Goal: Navigation & Orientation: Find specific page/section

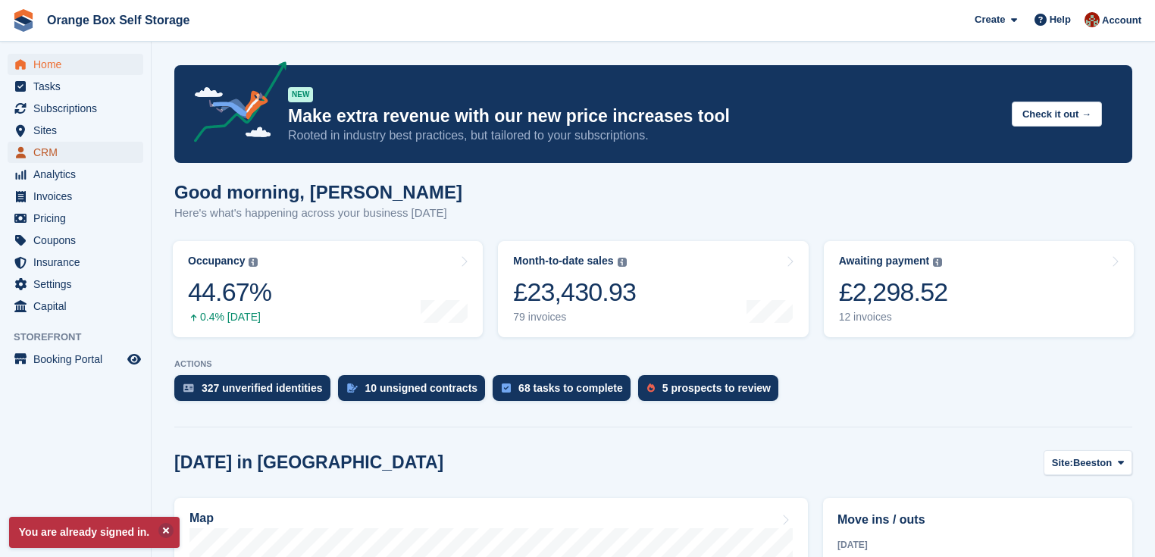
click at [45, 147] on span "CRM" at bounding box center [78, 152] width 91 height 21
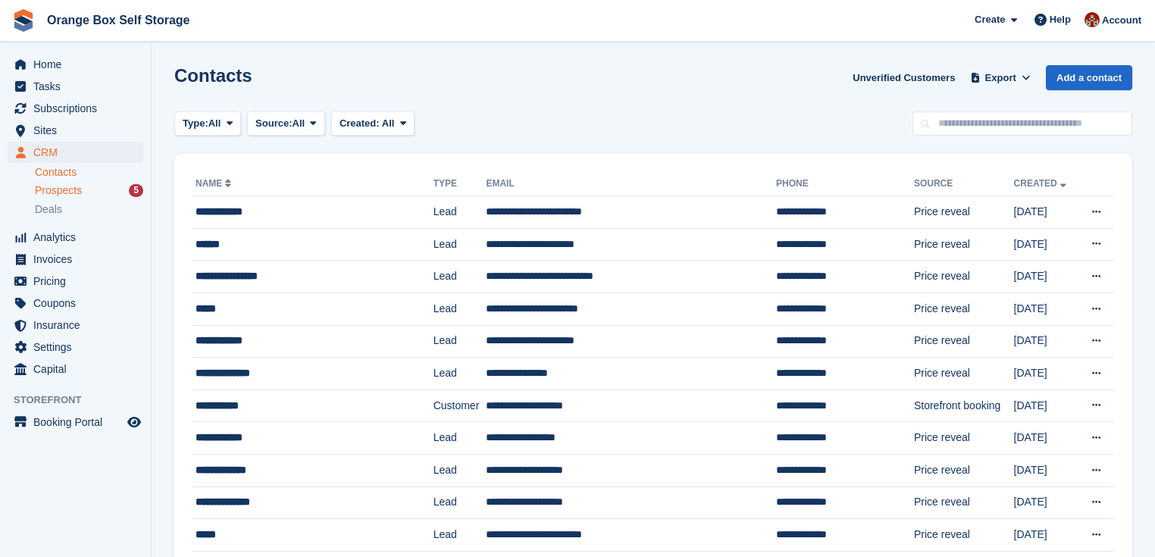
click at [61, 191] on span "Prospects" at bounding box center [58, 190] width 47 height 14
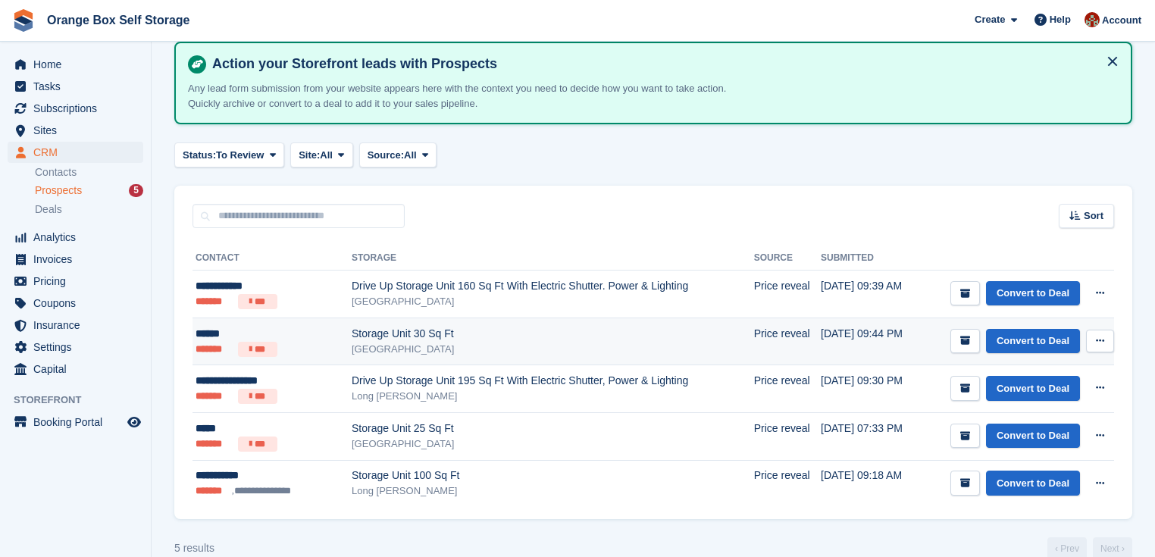
scroll to position [94, 0]
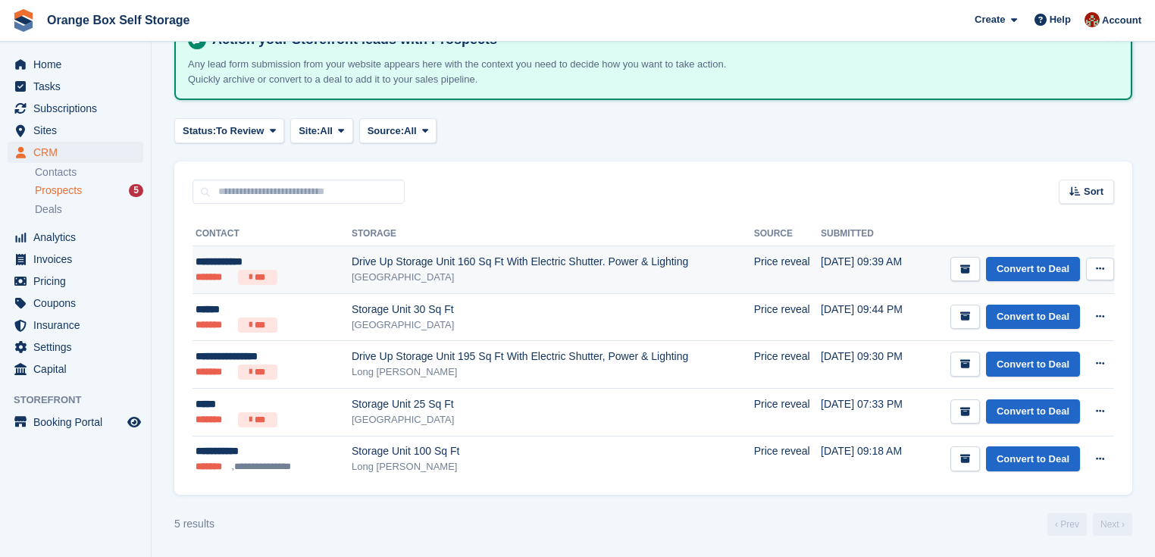
click at [371, 260] on div "Drive Up Storage Unit 160 Sq Ft With Electric Shutter. Power & Lighting" at bounding box center [553, 262] width 403 height 16
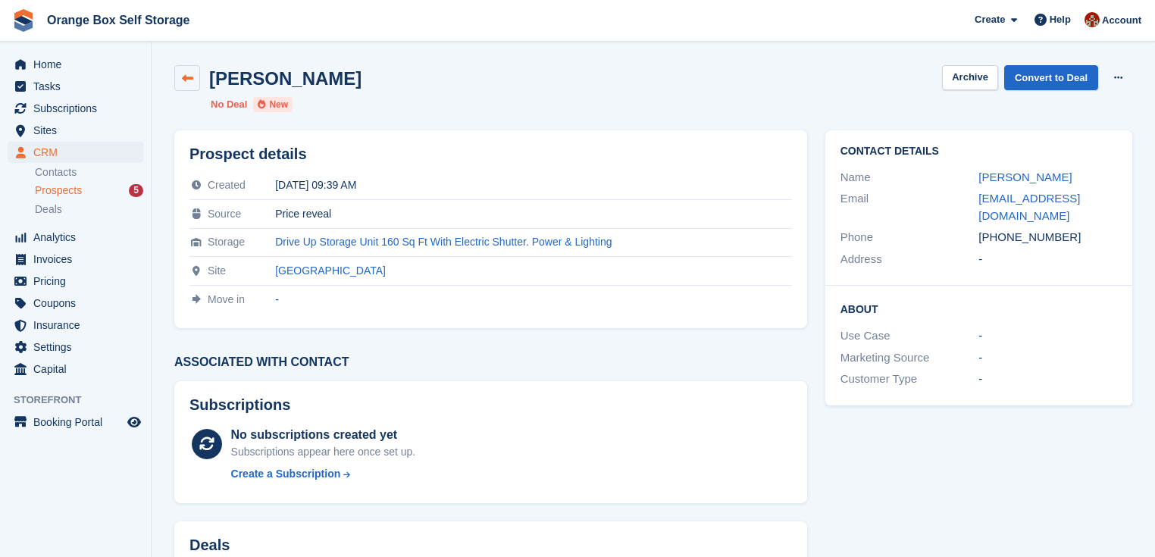
click at [191, 75] on icon at bounding box center [187, 78] width 11 height 11
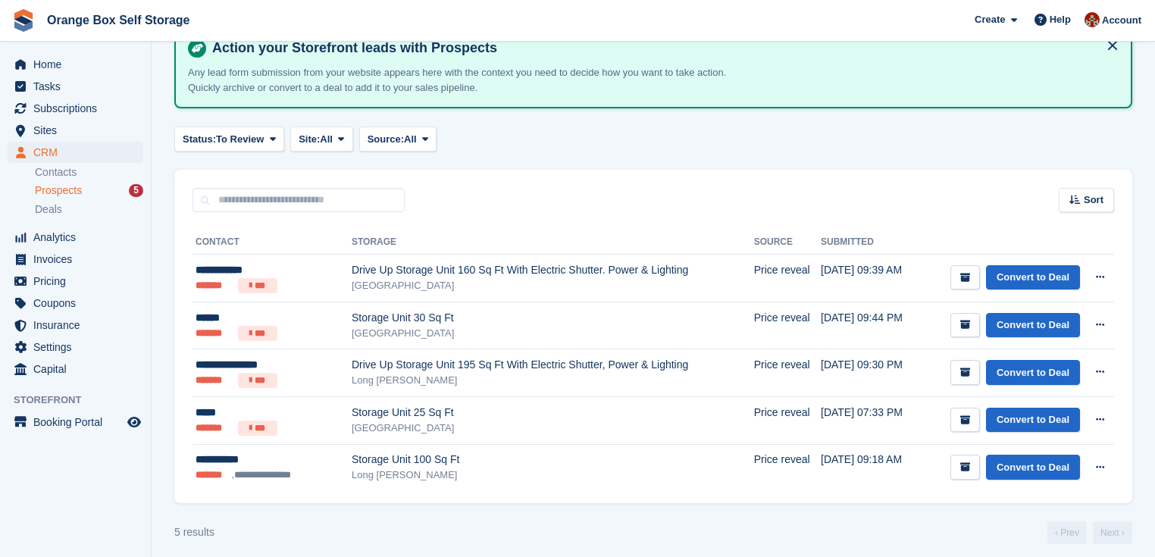
scroll to position [94, 0]
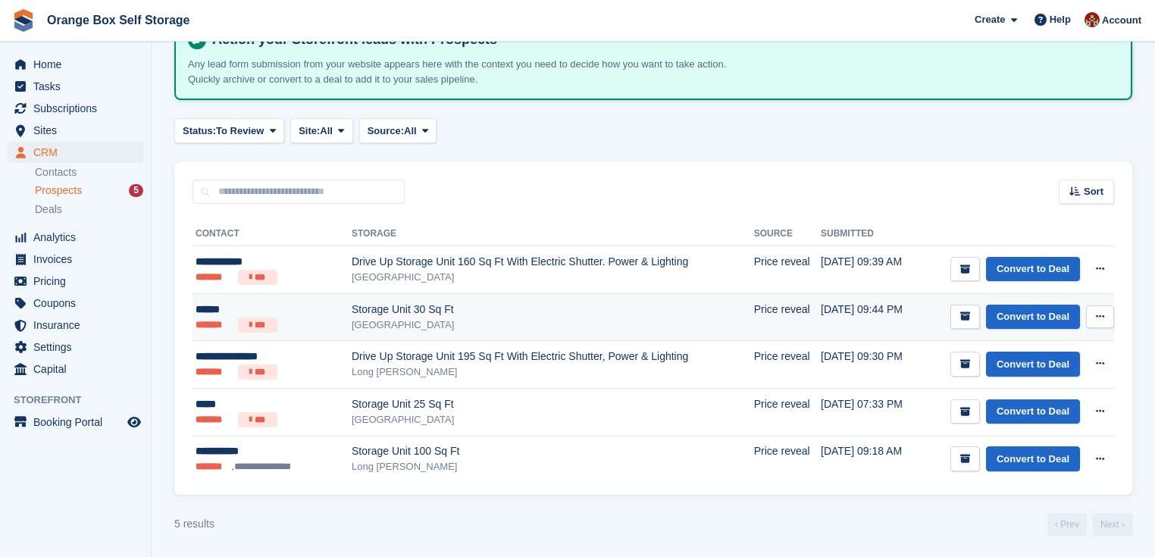
click at [556, 310] on div "Storage Unit 30 Sq Ft" at bounding box center [553, 310] width 403 height 16
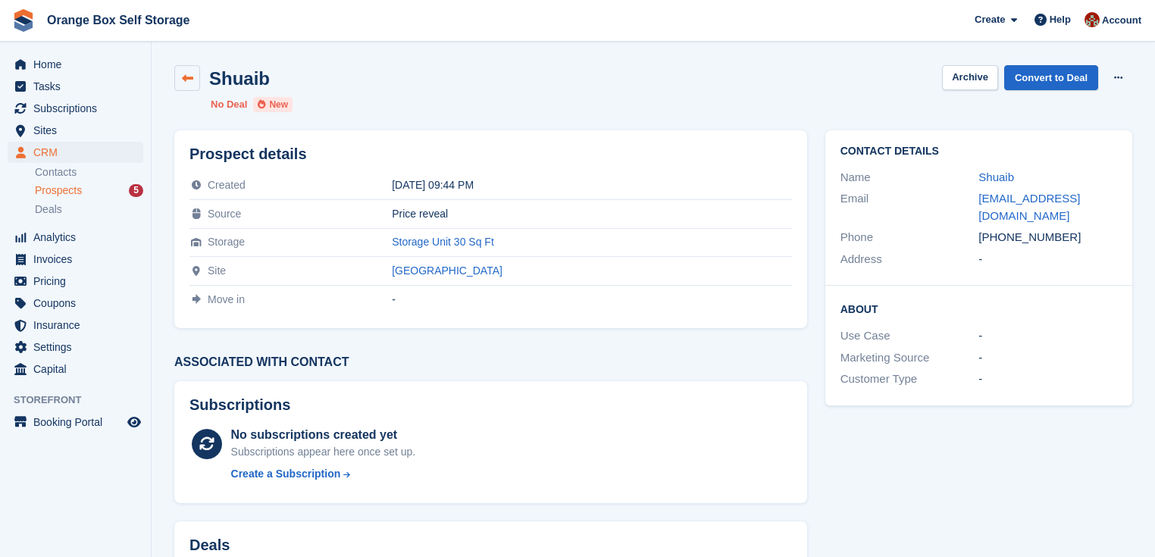
click at [180, 79] on link at bounding box center [187, 78] width 26 height 26
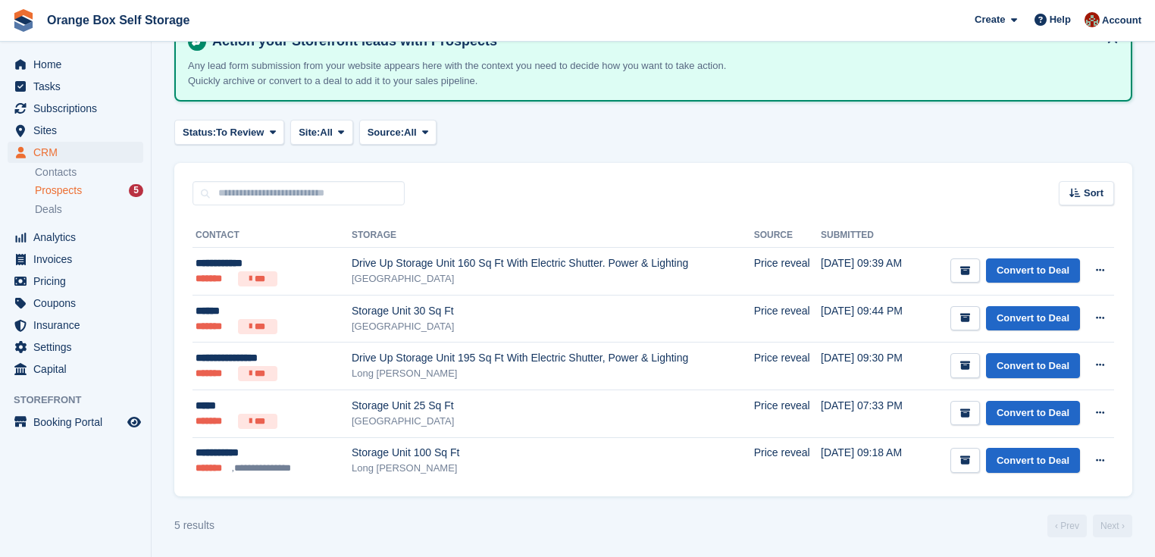
scroll to position [94, 0]
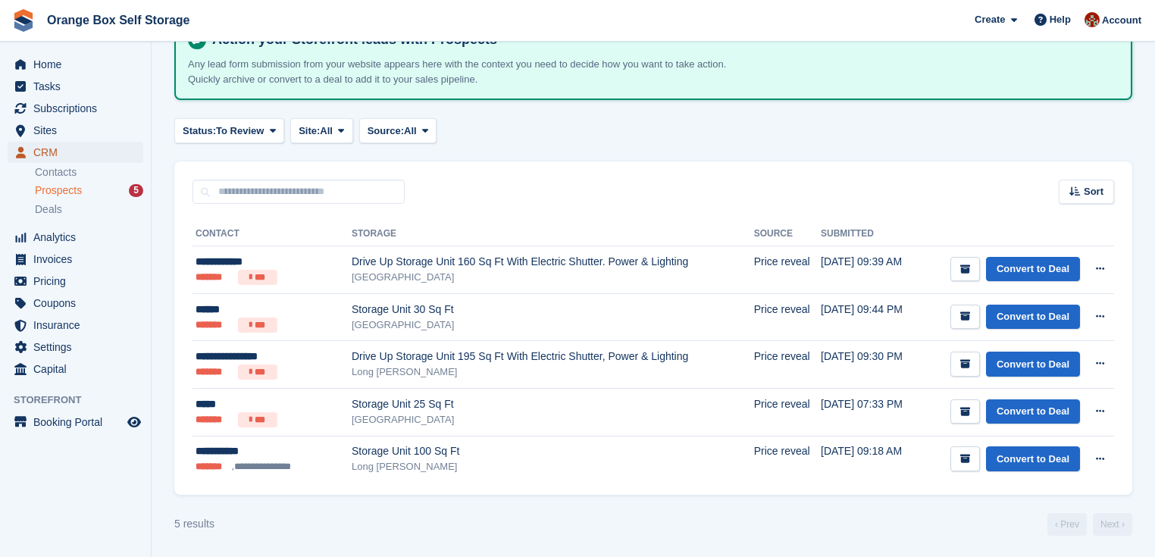
click at [47, 150] on span "CRM" at bounding box center [78, 152] width 91 height 21
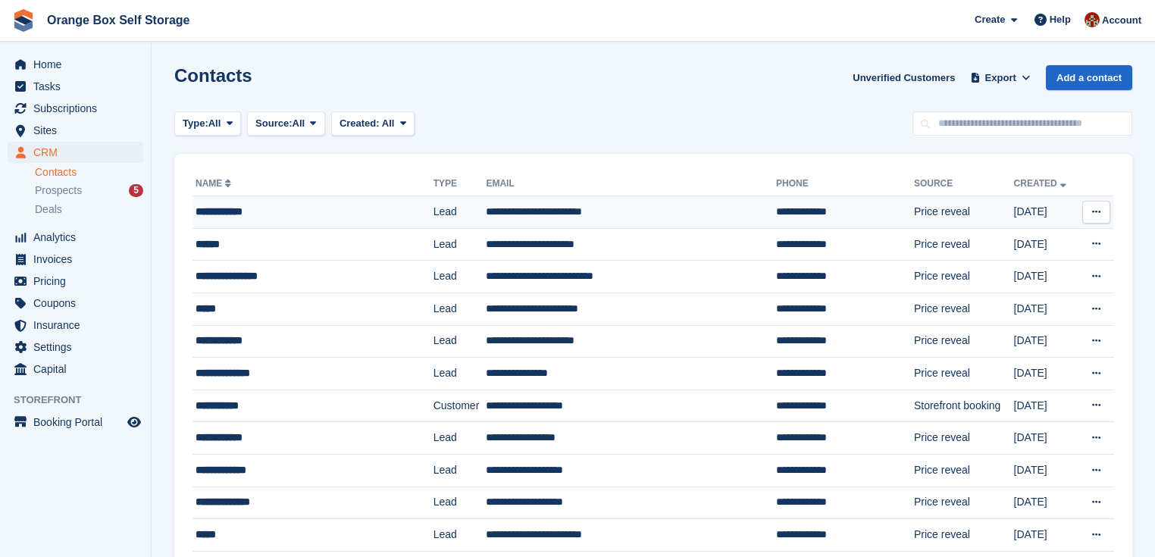
click at [337, 211] on div "**********" at bounding box center [299, 212] width 206 height 16
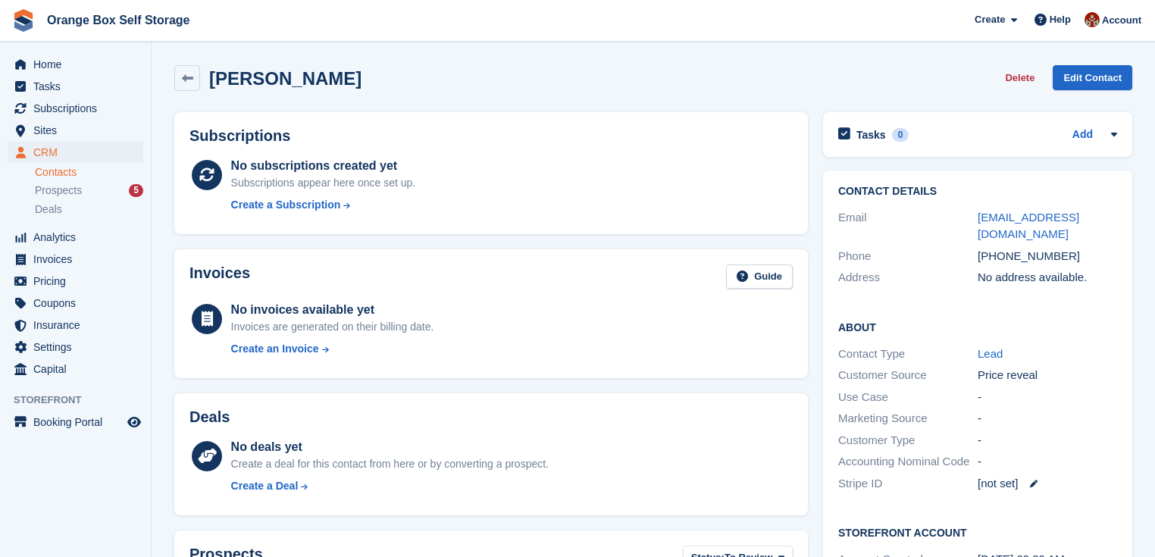
drag, startPoint x: 190, startPoint y: 76, endPoint x: 221, endPoint y: 77, distance: 30.3
click at [190, 77] on icon at bounding box center [187, 78] width 11 height 11
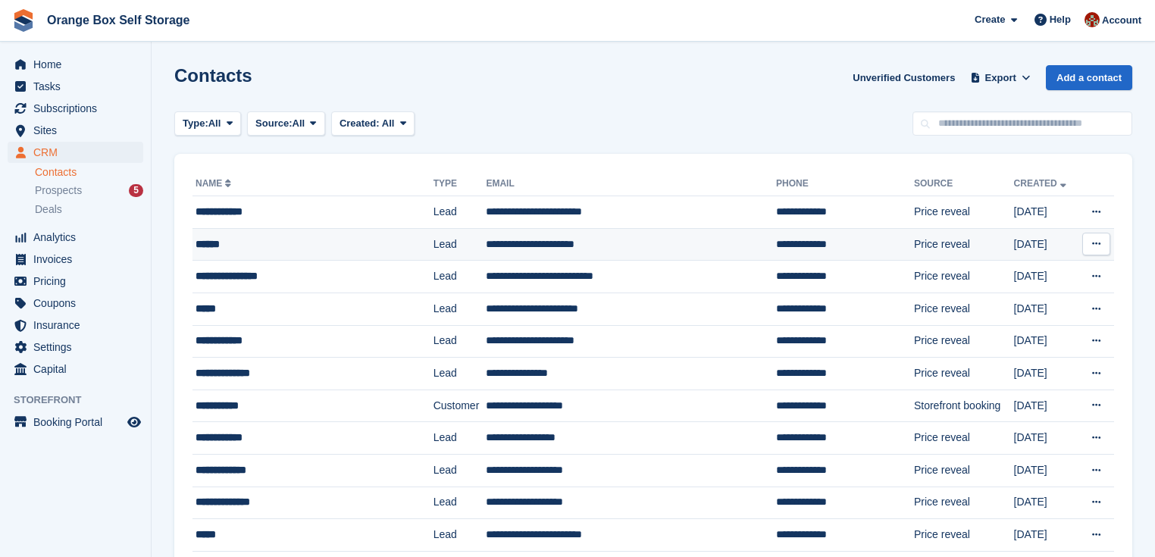
click at [549, 243] on td "**********" at bounding box center [631, 244] width 290 height 33
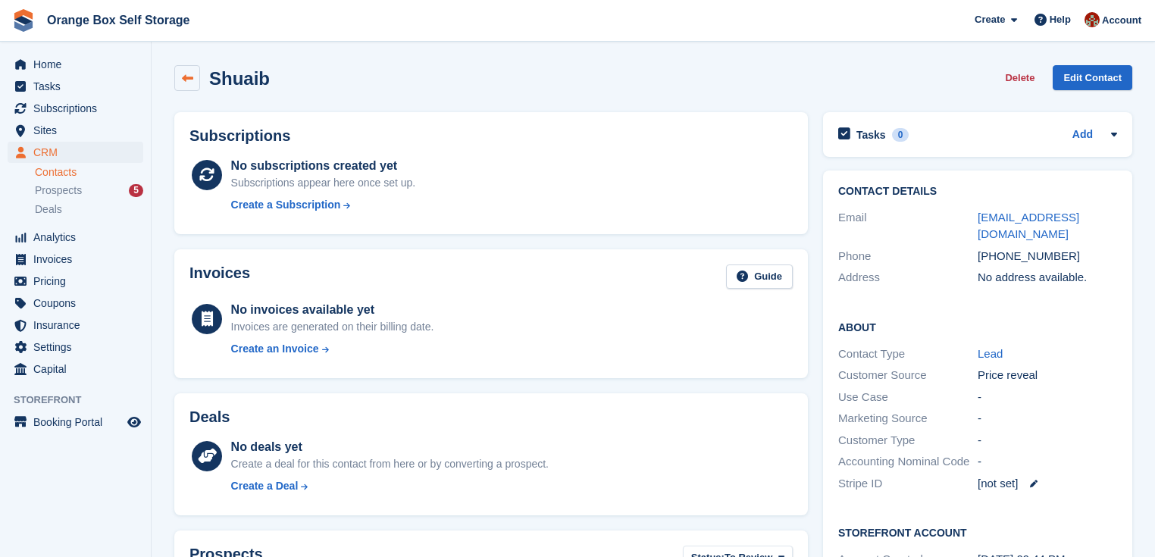
click at [195, 70] on link at bounding box center [187, 78] width 26 height 26
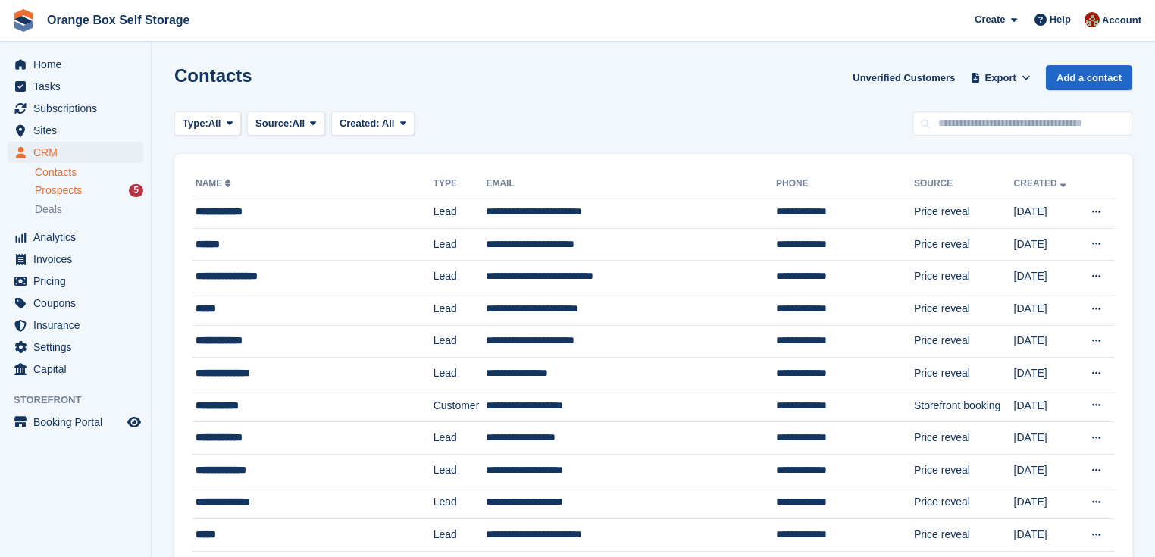
click at [61, 186] on span "Prospects" at bounding box center [58, 190] width 47 height 14
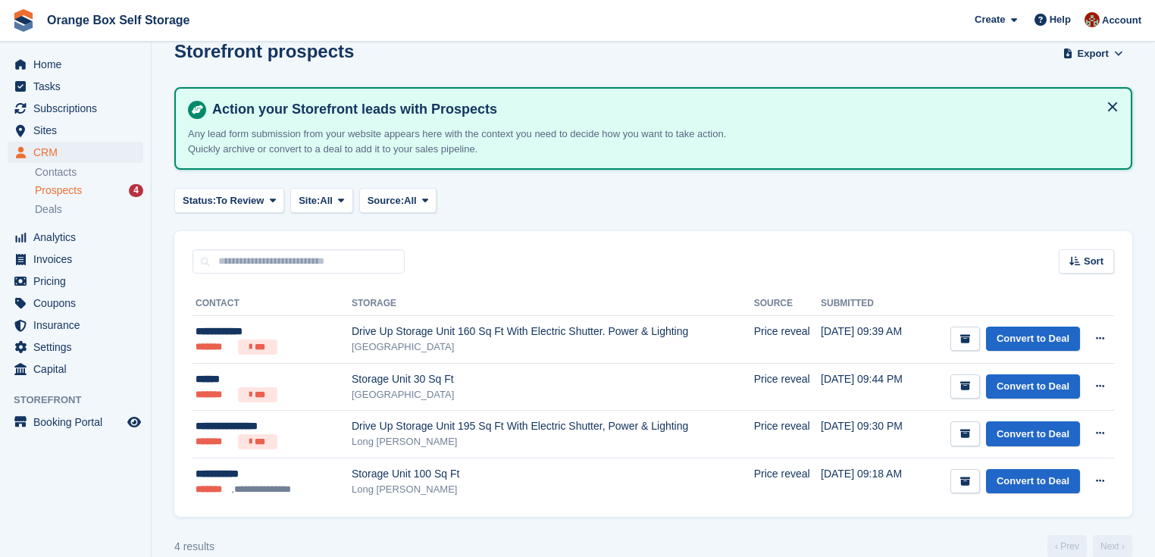
scroll to position [46, 0]
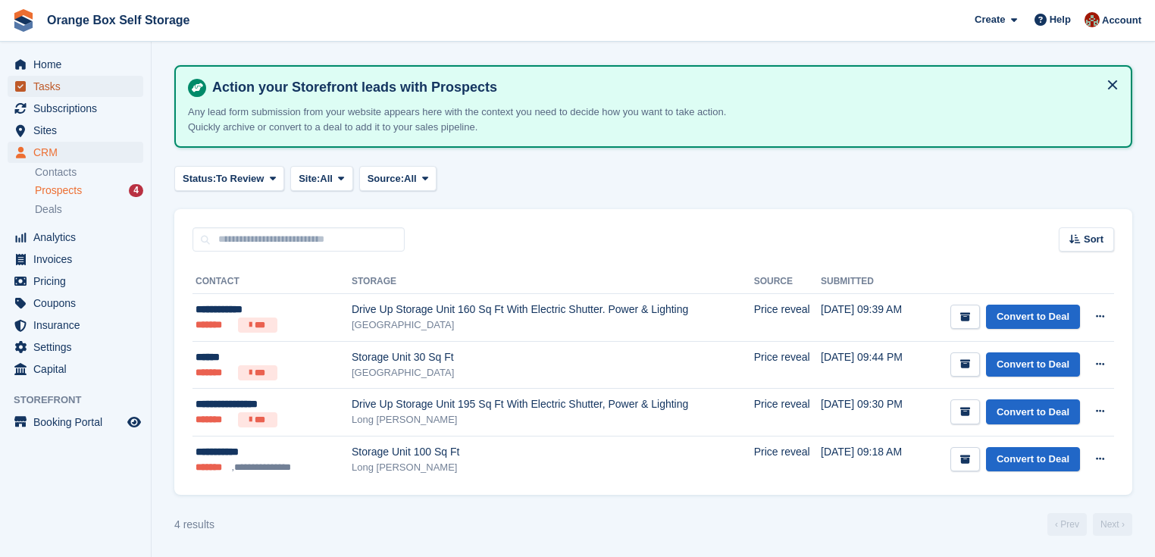
click at [32, 85] on link "Tasks" at bounding box center [76, 86] width 136 height 21
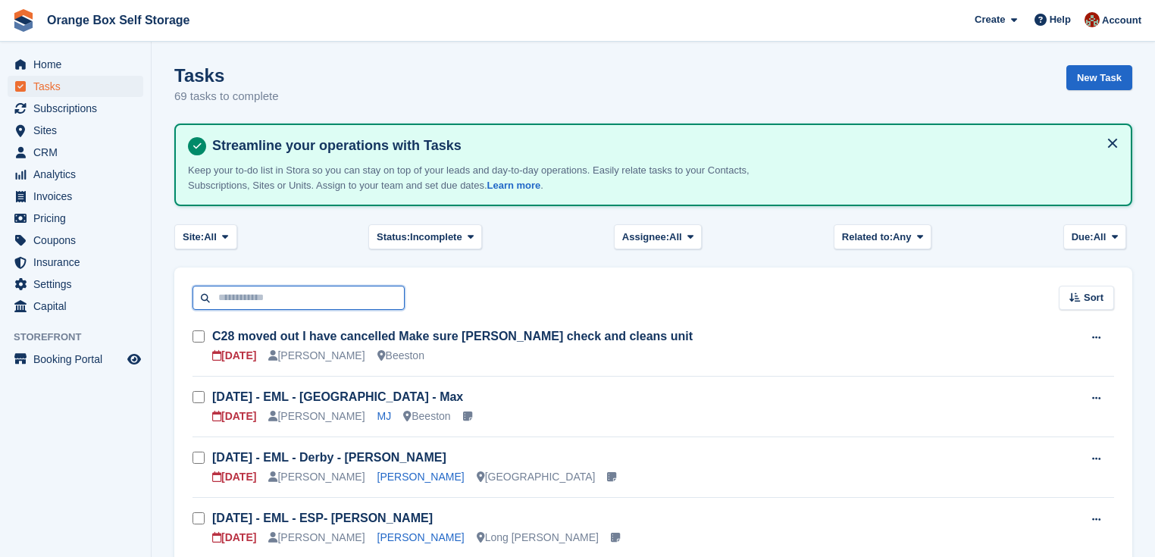
click at [229, 293] on input "text" at bounding box center [299, 298] width 212 height 25
type input "***"
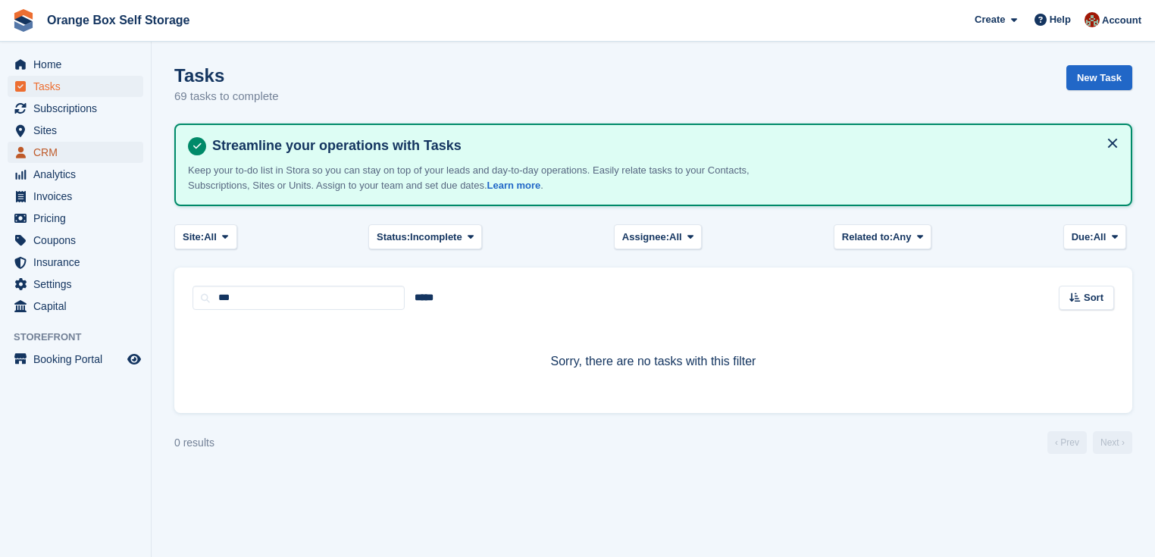
click at [45, 152] on span "CRM" at bounding box center [78, 152] width 91 height 21
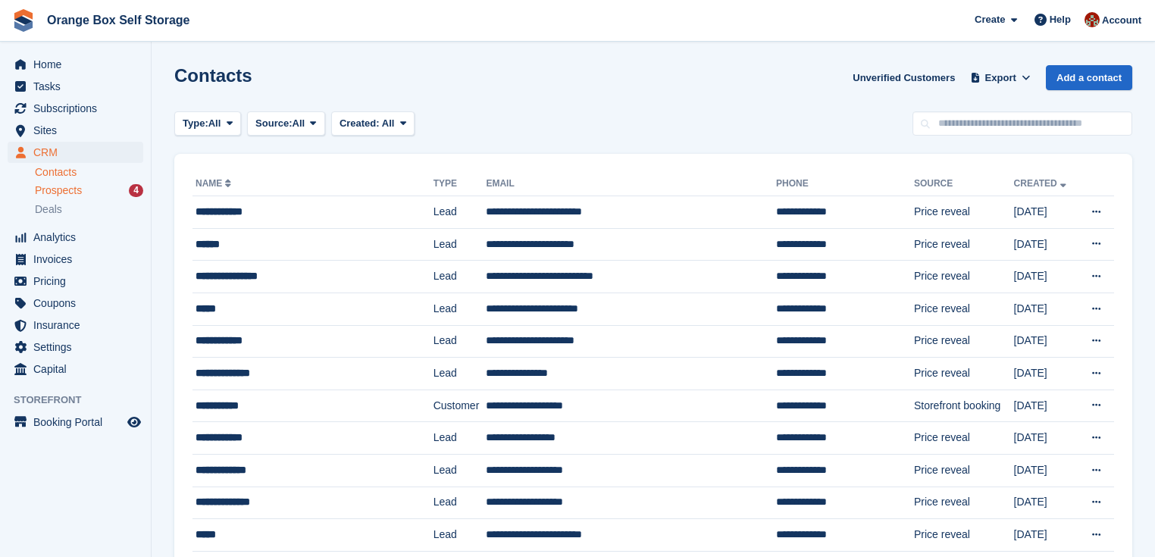
click at [49, 187] on span "Prospects" at bounding box center [58, 190] width 47 height 14
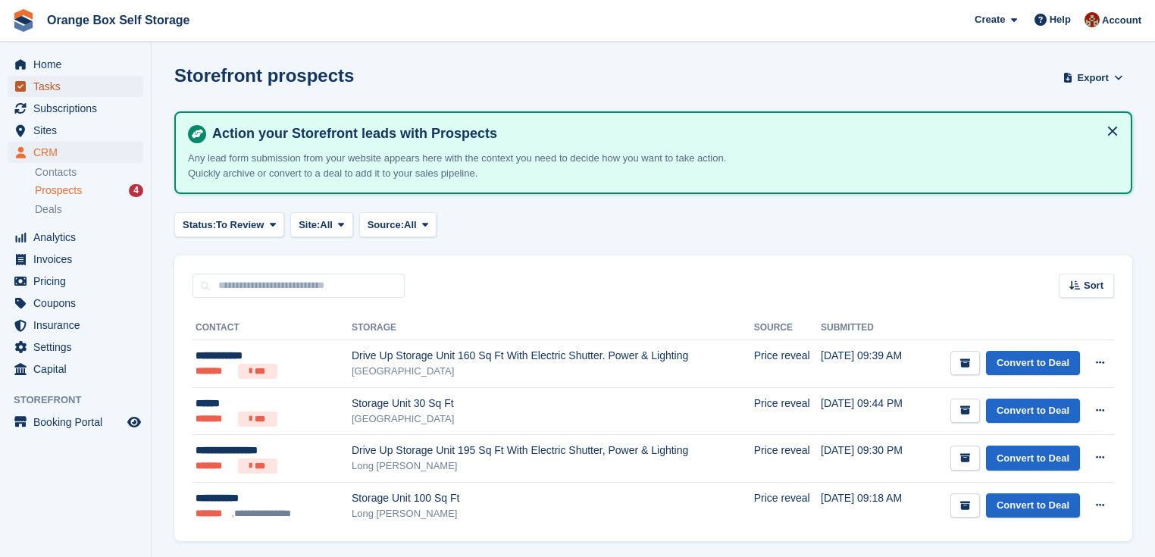
click at [42, 85] on span "Tasks" at bounding box center [78, 86] width 91 height 21
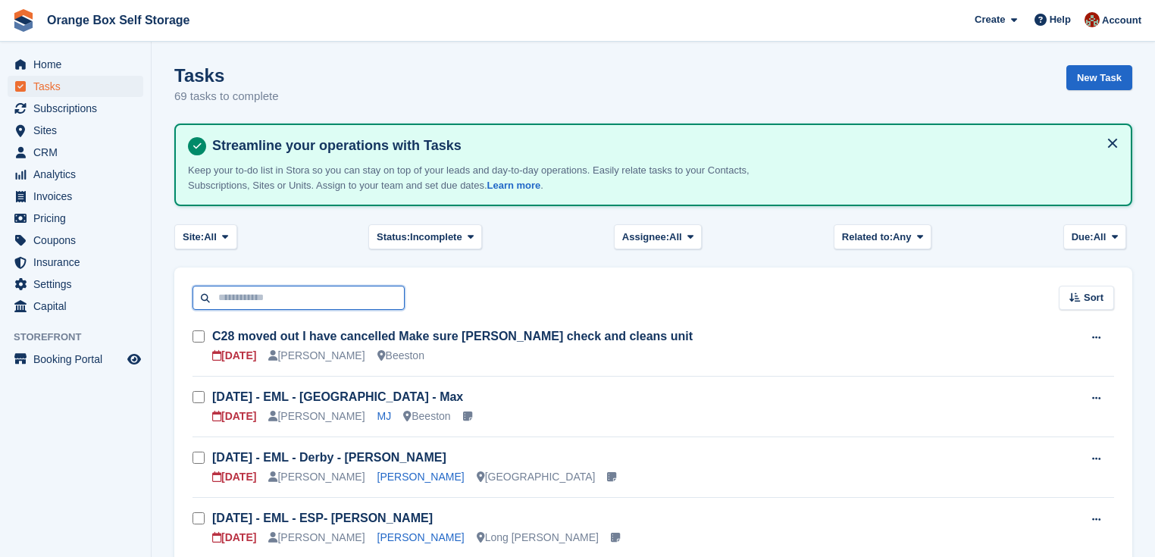
click at [260, 299] on input "text" at bounding box center [299, 298] width 212 height 25
type input "********"
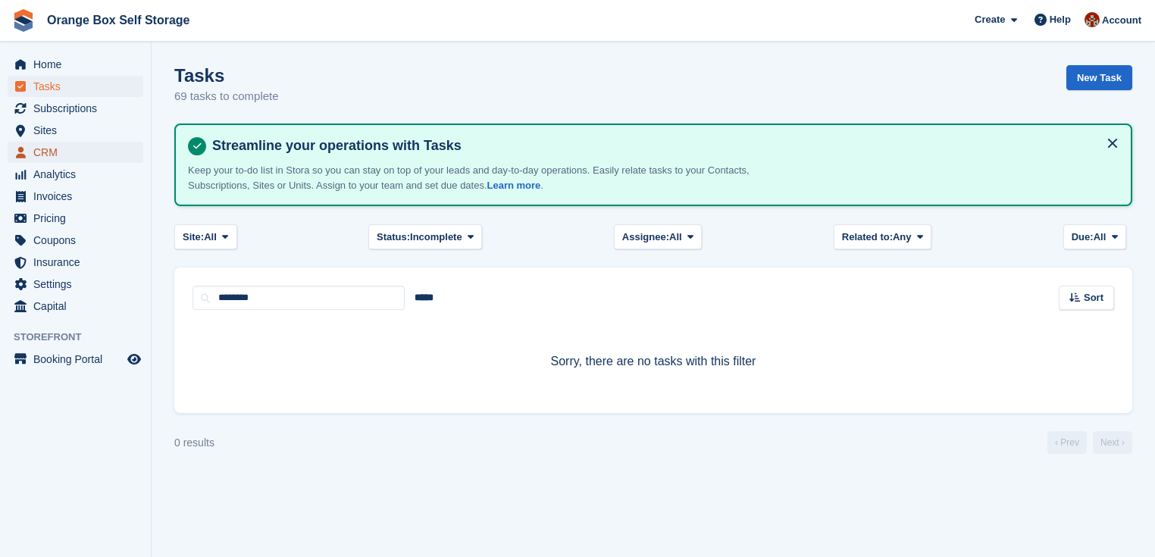
click at [52, 155] on span "CRM" at bounding box center [78, 152] width 91 height 21
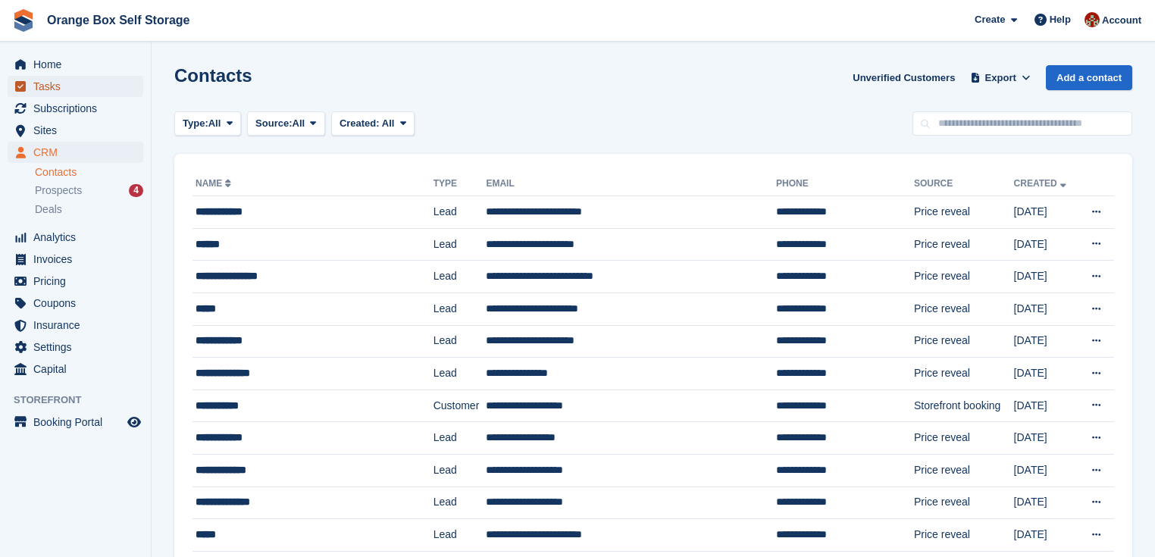
click at [49, 86] on span "Tasks" at bounding box center [78, 86] width 91 height 21
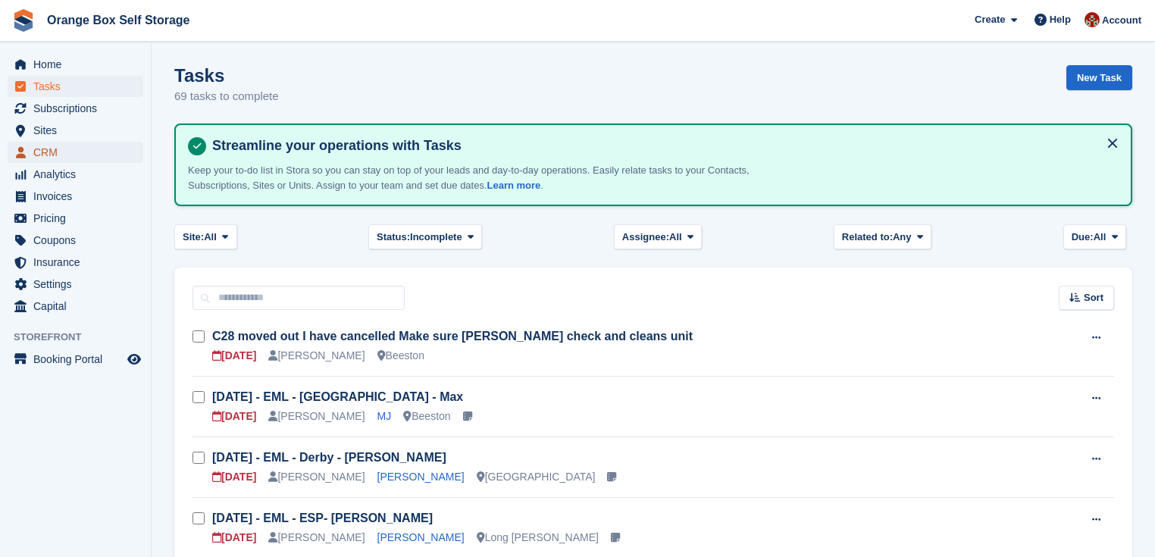
click at [43, 155] on span "CRM" at bounding box center [78, 152] width 91 height 21
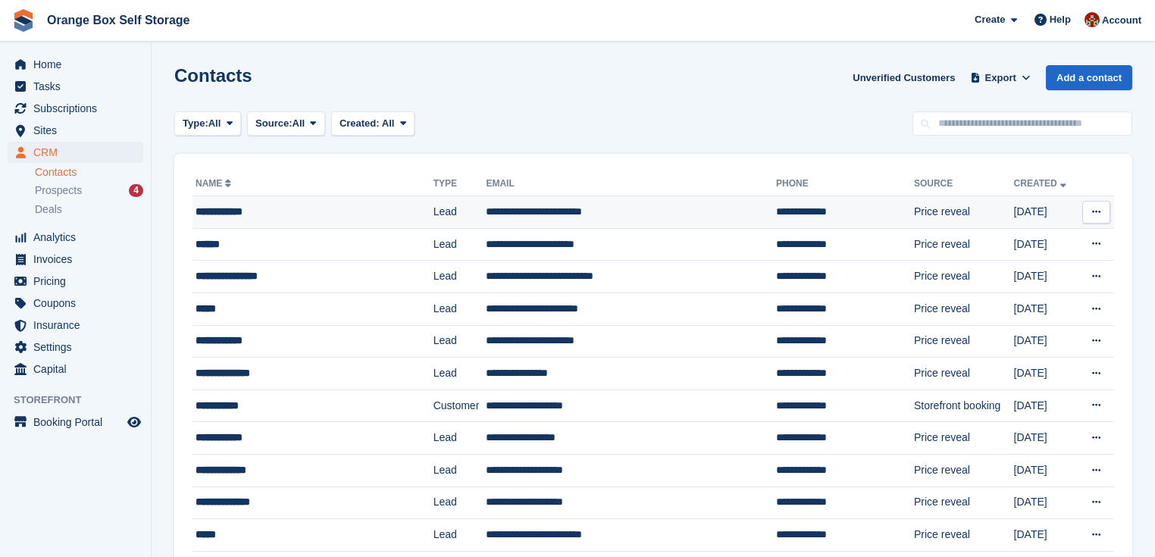
click at [230, 208] on div "**********" at bounding box center [299, 212] width 206 height 16
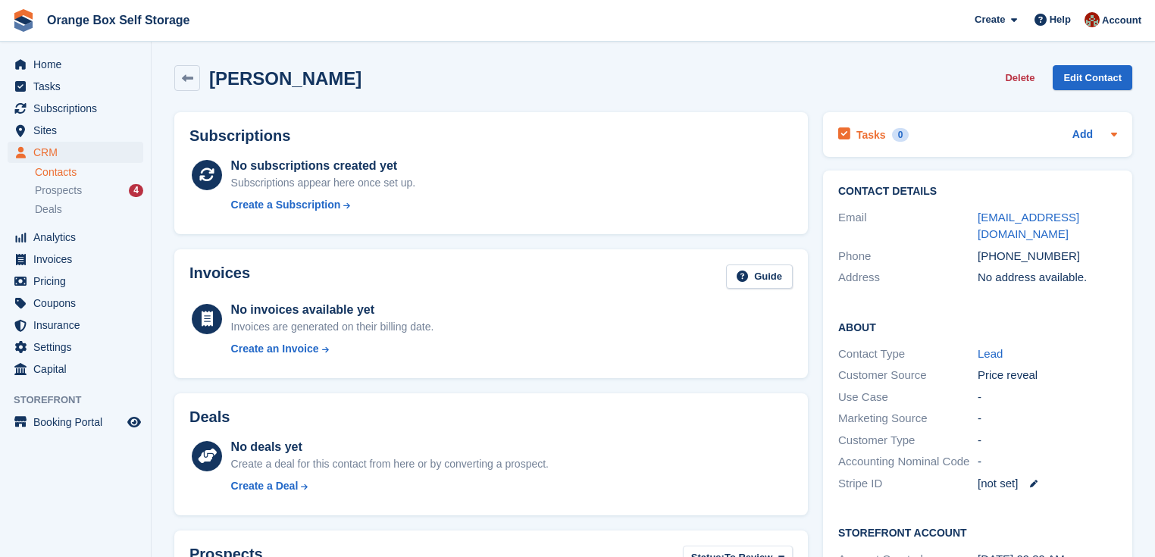
click at [863, 137] on h2 "Tasks" at bounding box center [872, 135] width 30 height 14
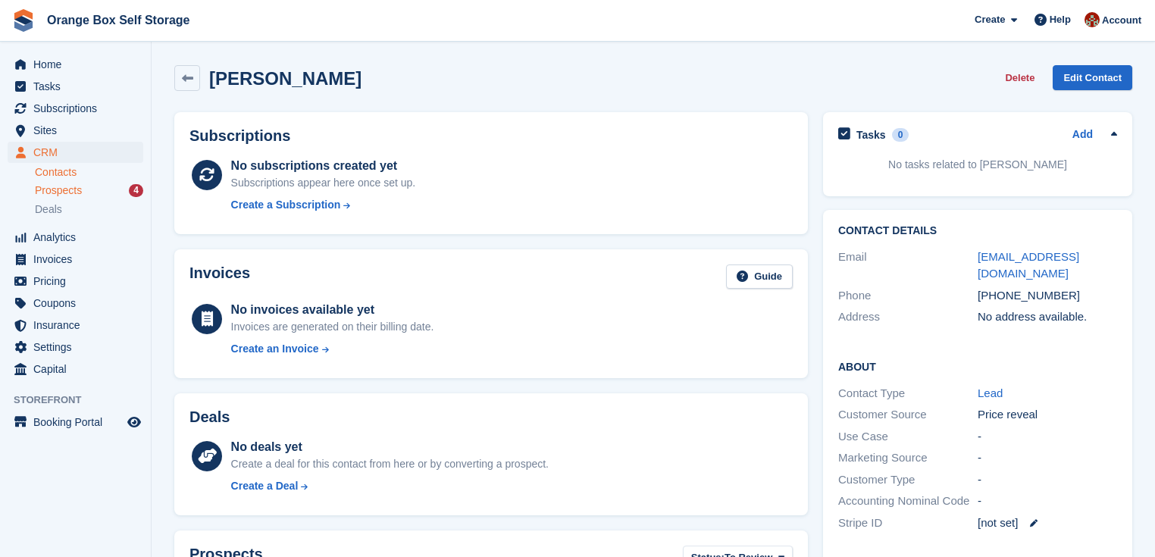
click at [59, 190] on span "Prospects" at bounding box center [58, 190] width 47 height 14
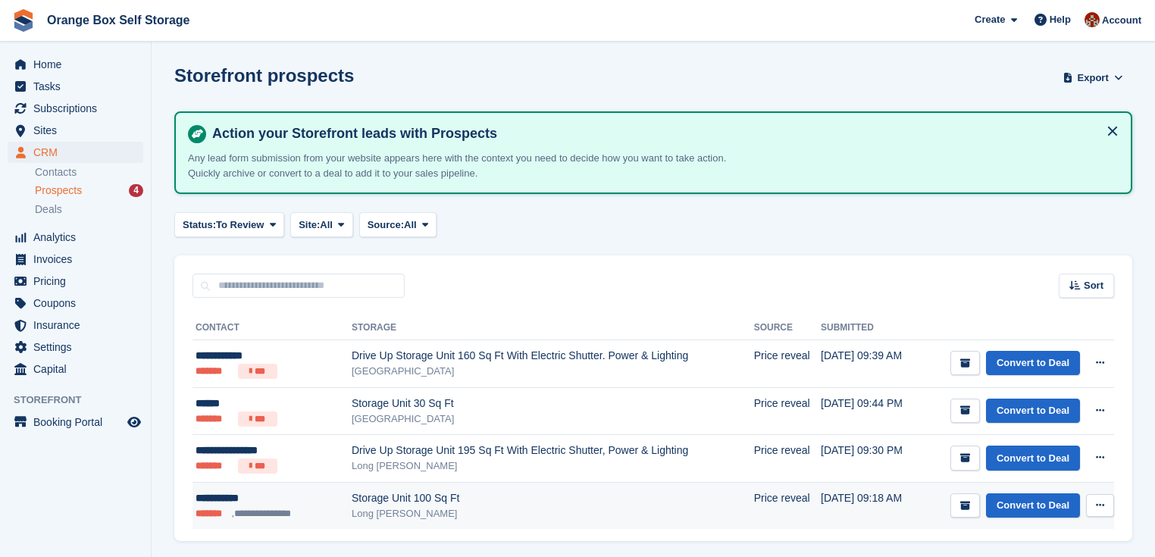
click at [359, 497] on div "Storage Unit 100 Sq Ft" at bounding box center [553, 498] width 403 height 16
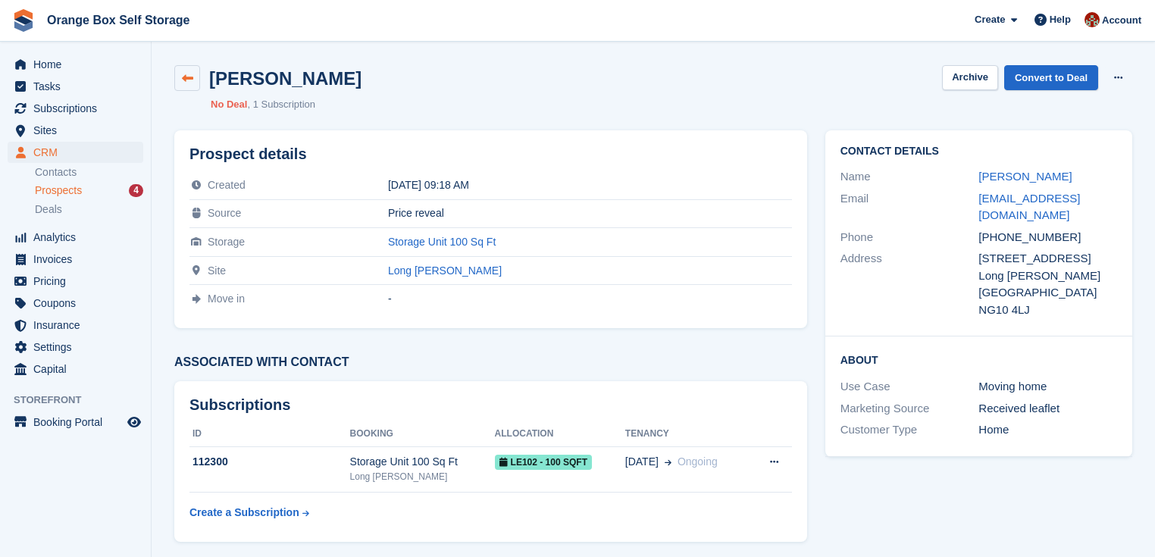
click at [188, 83] on icon at bounding box center [187, 78] width 11 height 11
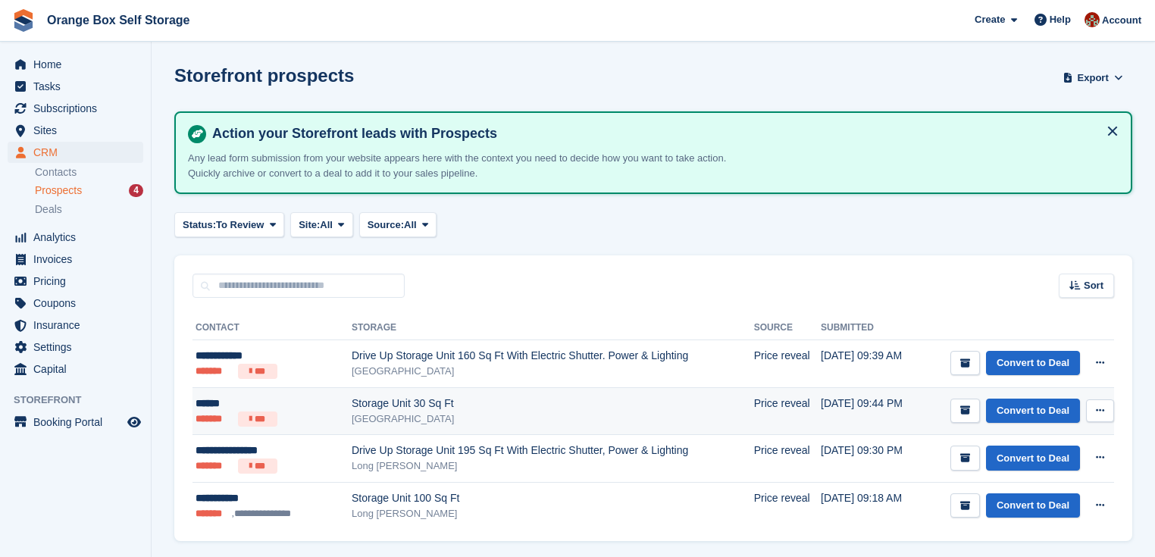
click at [396, 403] on div "Storage Unit 30 Sq Ft" at bounding box center [553, 404] width 403 height 16
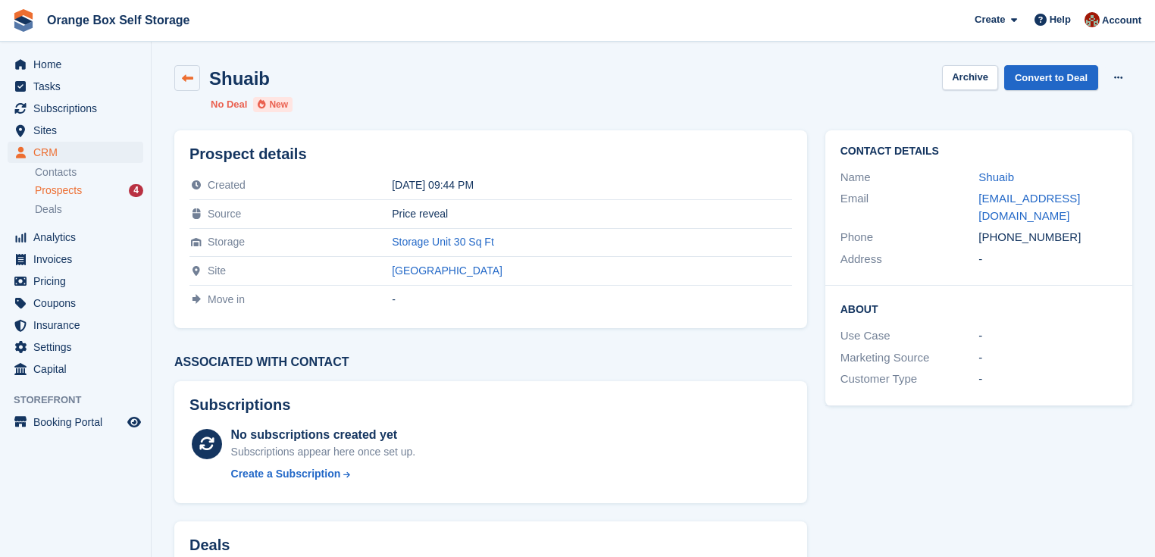
click at [185, 73] on icon at bounding box center [187, 78] width 11 height 11
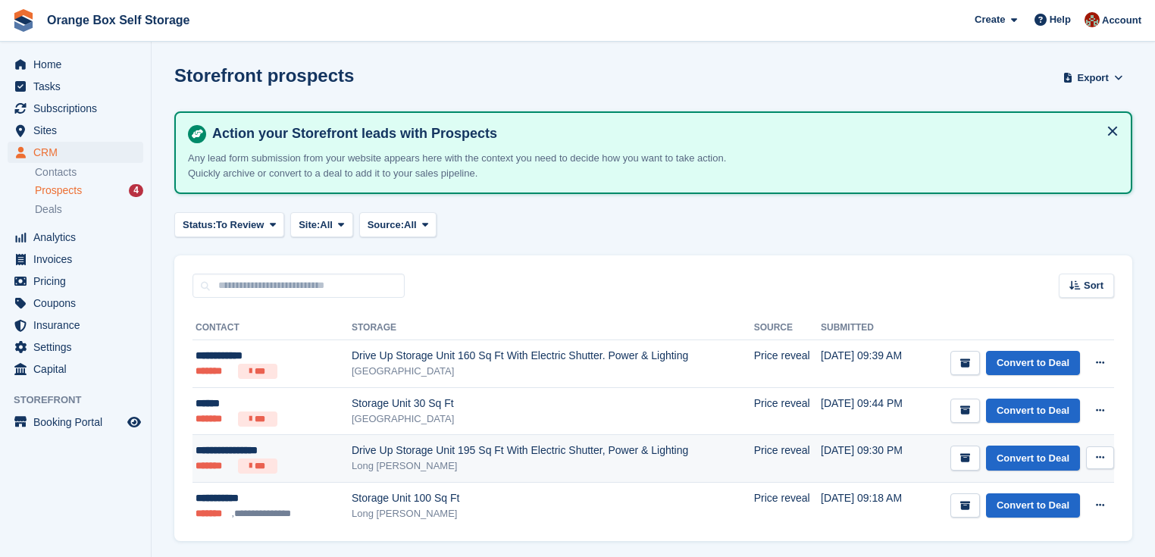
click at [391, 450] on div "Drive Up Storage Unit 195 Sq Ft With Electric Shutter, Power & Lighting" at bounding box center [553, 451] width 403 height 16
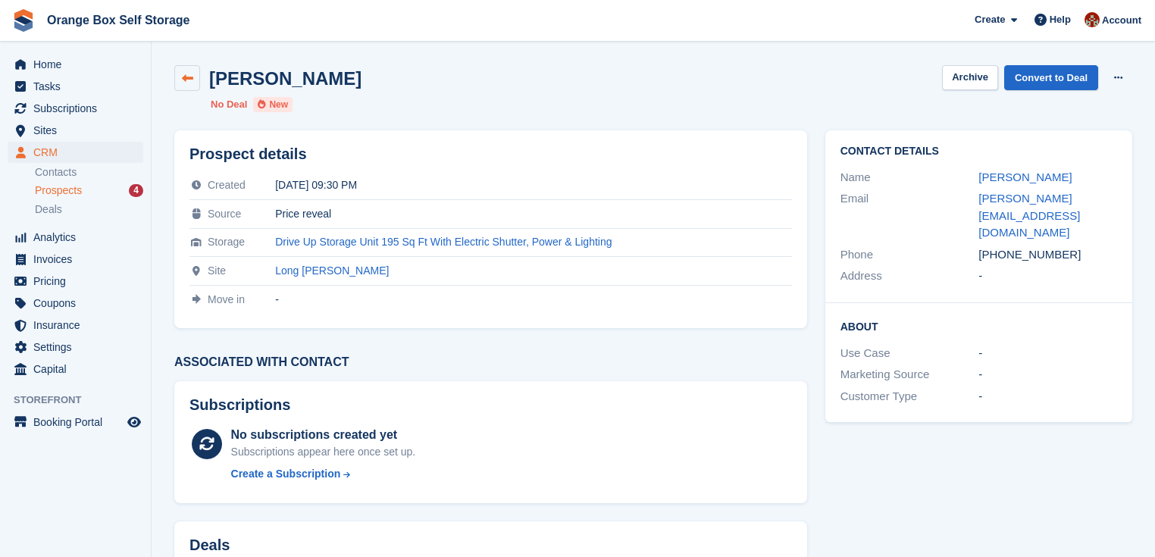
click at [191, 71] on link at bounding box center [187, 78] width 26 height 26
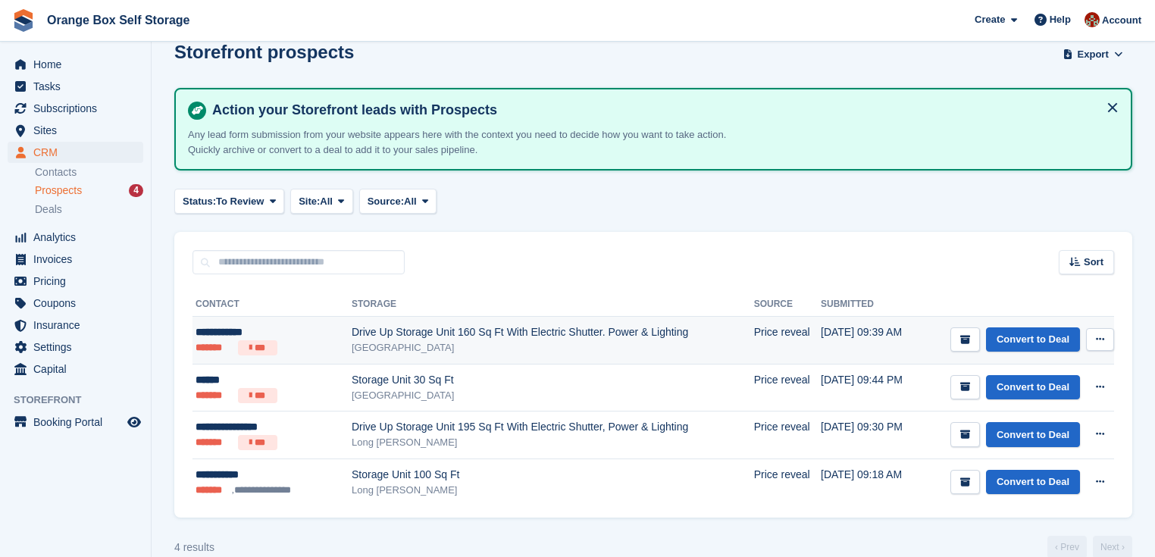
scroll to position [46, 0]
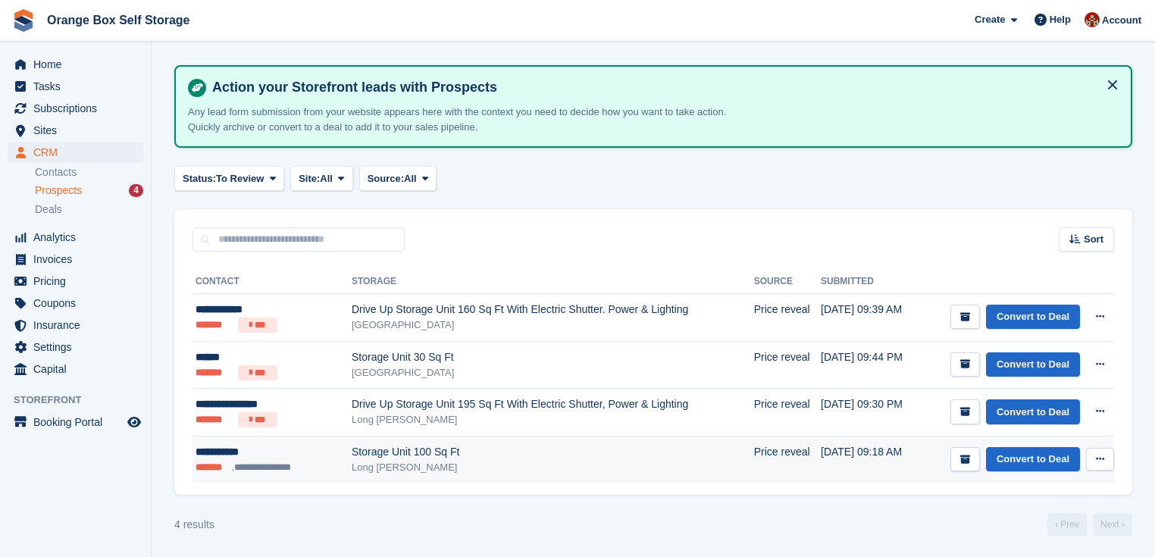
click at [389, 450] on div "Storage Unit 100 Sq Ft" at bounding box center [553, 452] width 403 height 16
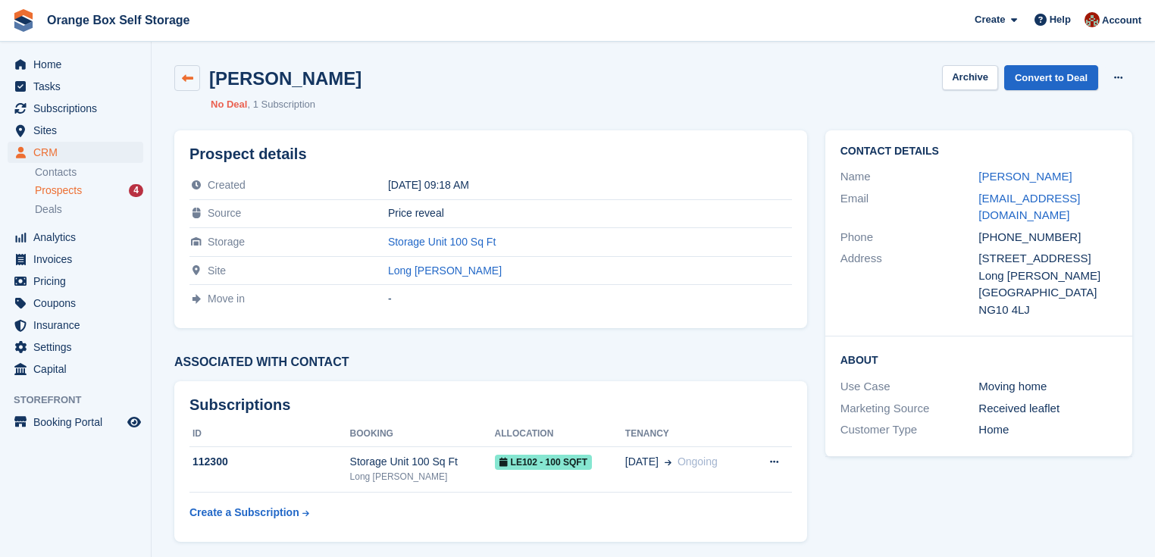
click at [186, 77] on icon at bounding box center [187, 78] width 11 height 11
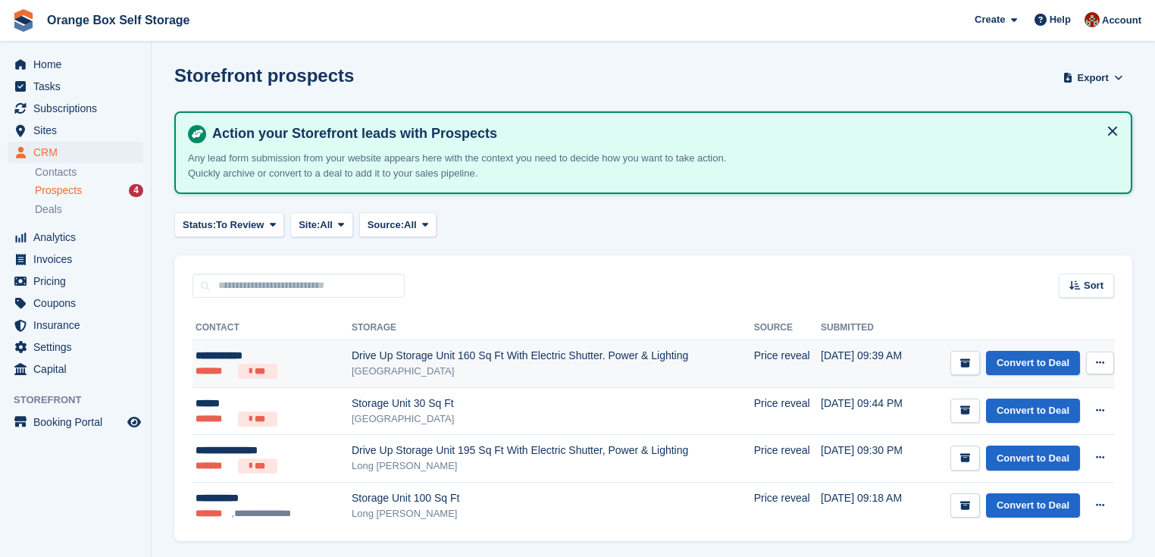
click at [352, 361] on div "Drive Up Storage Unit 160 Sq Ft With Electric Shutter. Power & Lighting" at bounding box center [553, 356] width 403 height 16
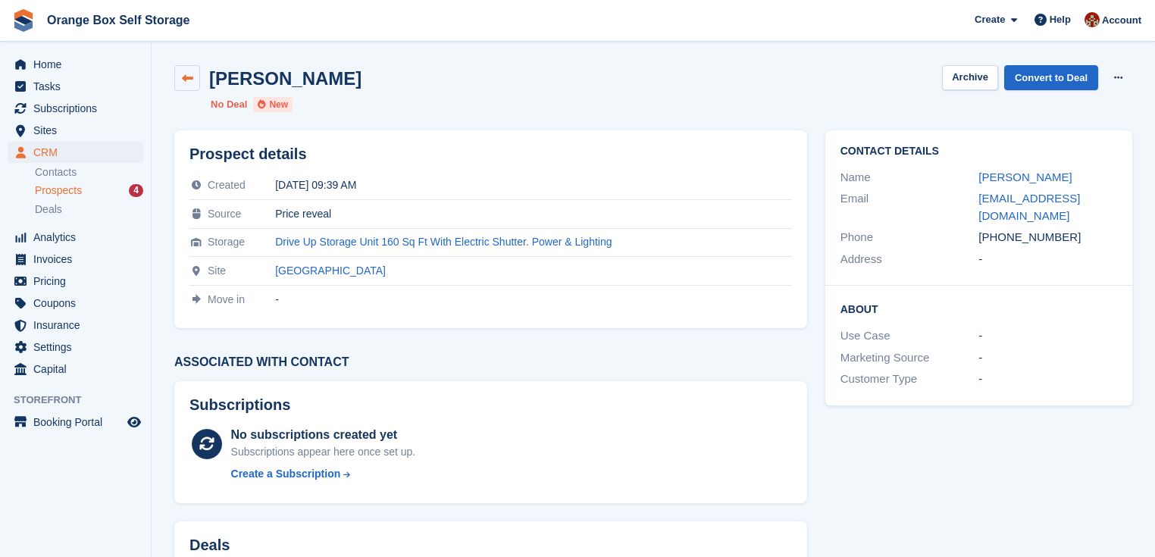
click at [189, 80] on icon at bounding box center [187, 78] width 11 height 11
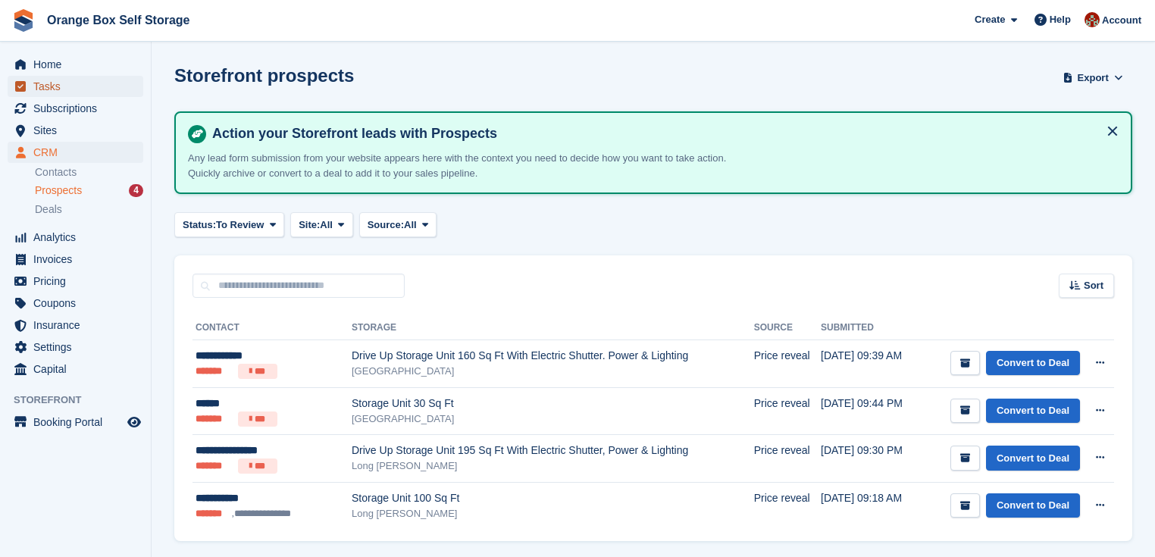
click at [51, 89] on span "Tasks" at bounding box center [78, 86] width 91 height 21
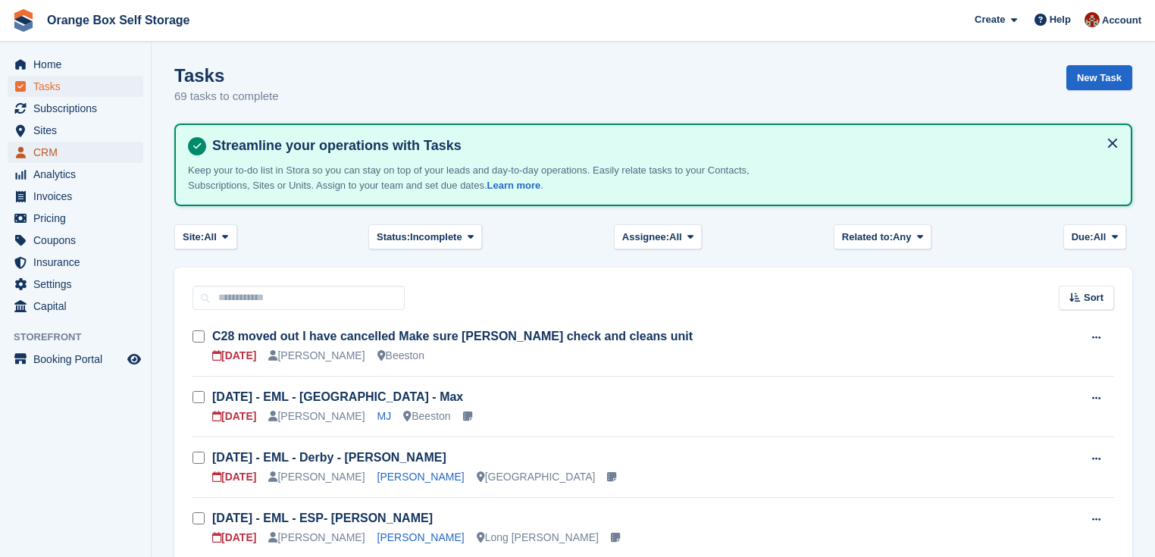
click at [52, 152] on span "CRM" at bounding box center [78, 152] width 91 height 21
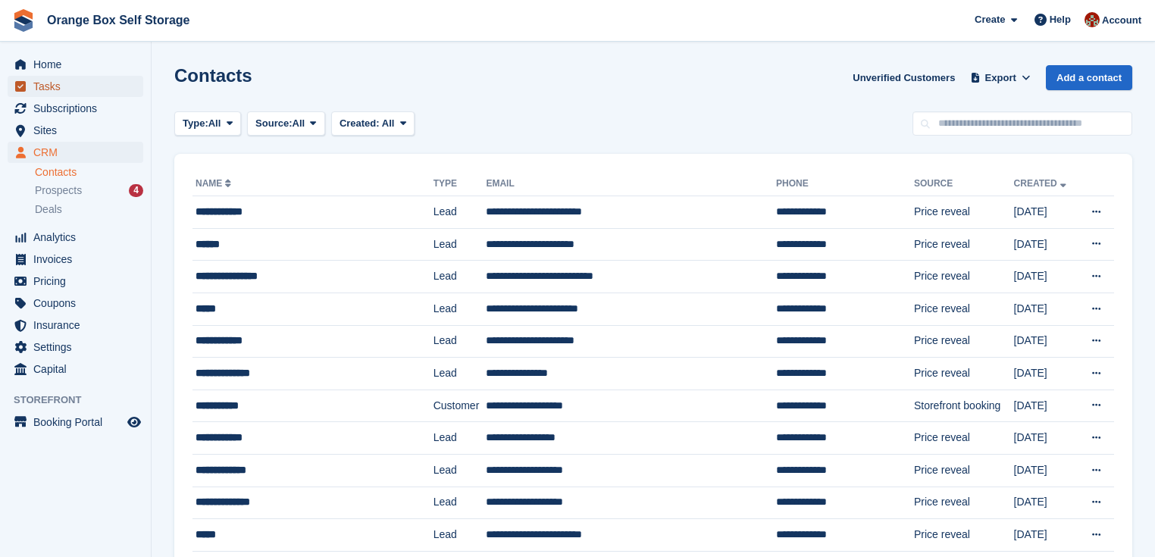
click at [40, 96] on span "Tasks" at bounding box center [78, 86] width 91 height 21
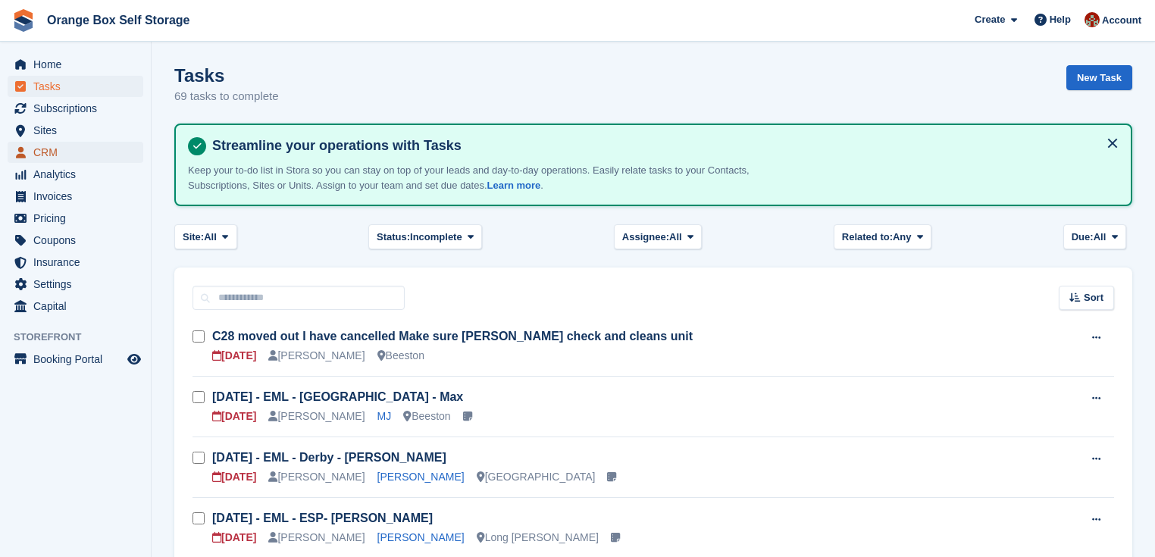
click at [49, 148] on span "CRM" at bounding box center [78, 152] width 91 height 21
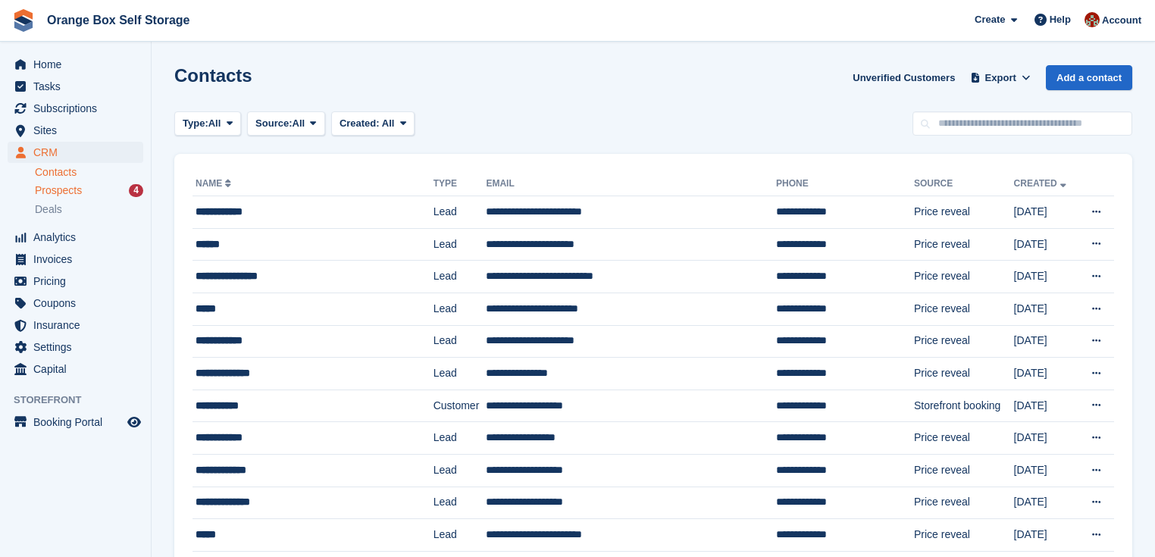
click at [65, 188] on span "Prospects" at bounding box center [58, 190] width 47 height 14
